Goal: Task Accomplishment & Management: Manage account settings

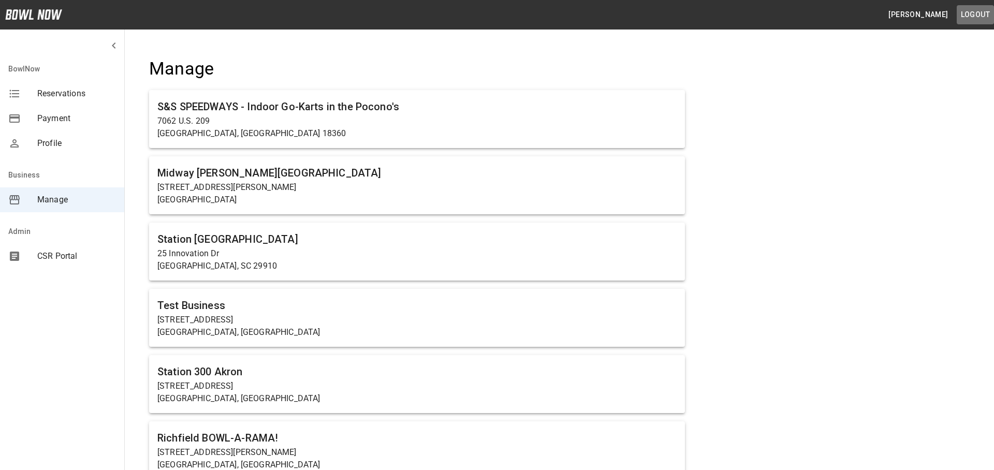
click at [967, 9] on button "Logout" at bounding box center [975, 14] width 37 height 19
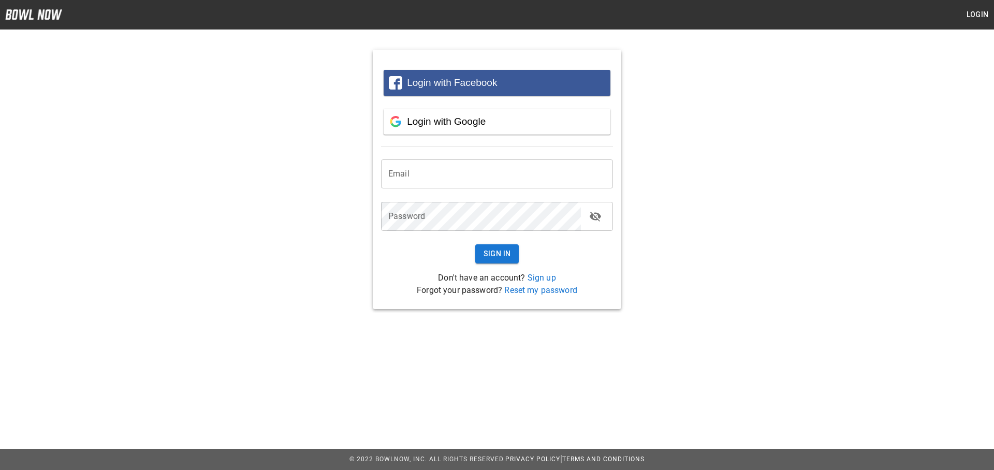
type input "**********"
